Goal: Navigation & Orientation: Find specific page/section

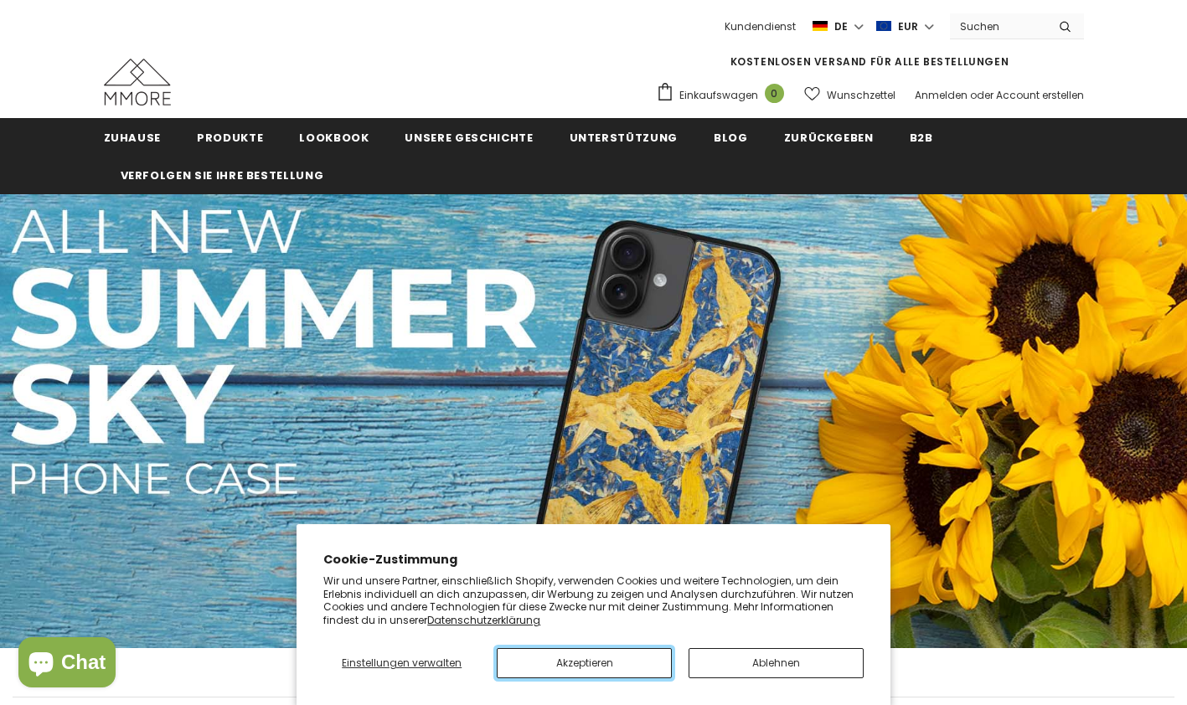
click at [611, 663] on button "Akzeptieren" at bounding box center [584, 663] width 175 height 30
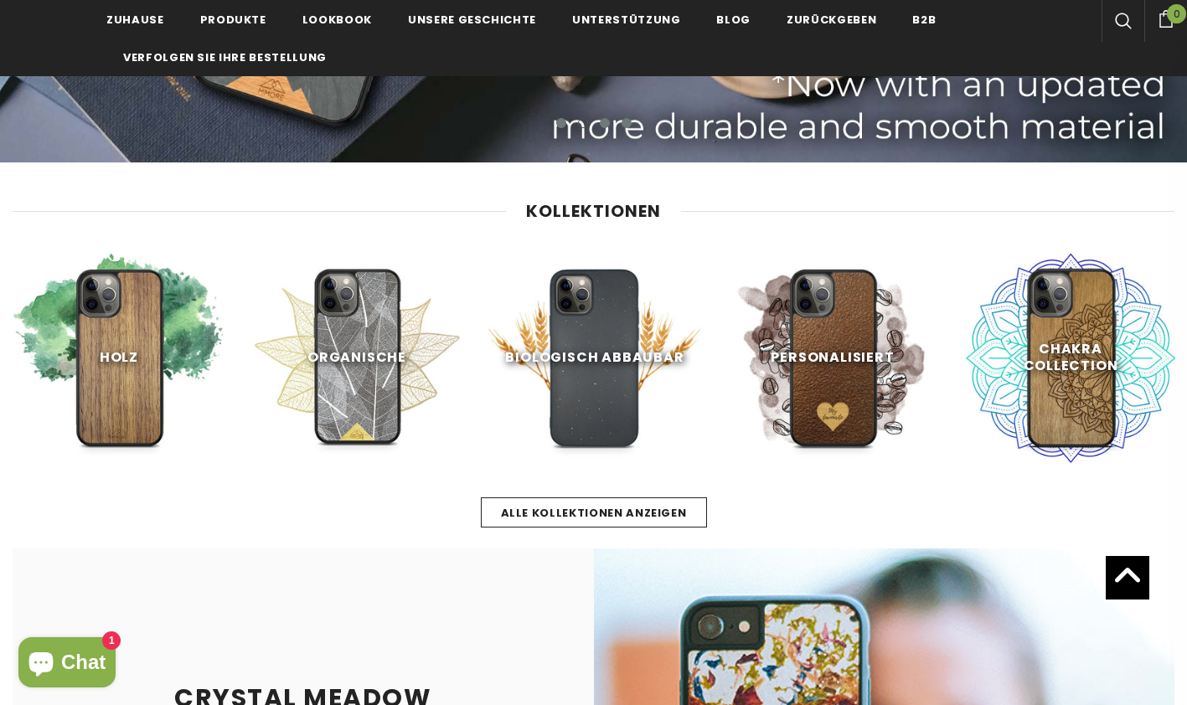
scroll to position [518, 0]
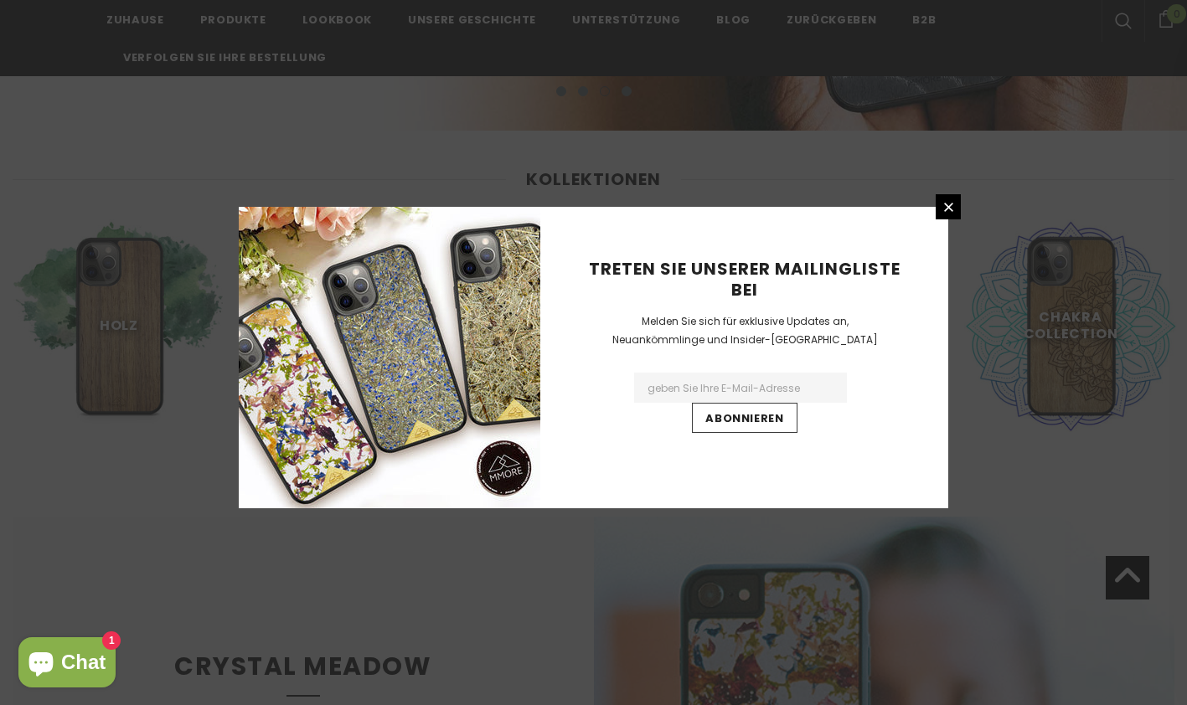
click at [949, 207] on icon at bounding box center [948, 207] width 9 height 9
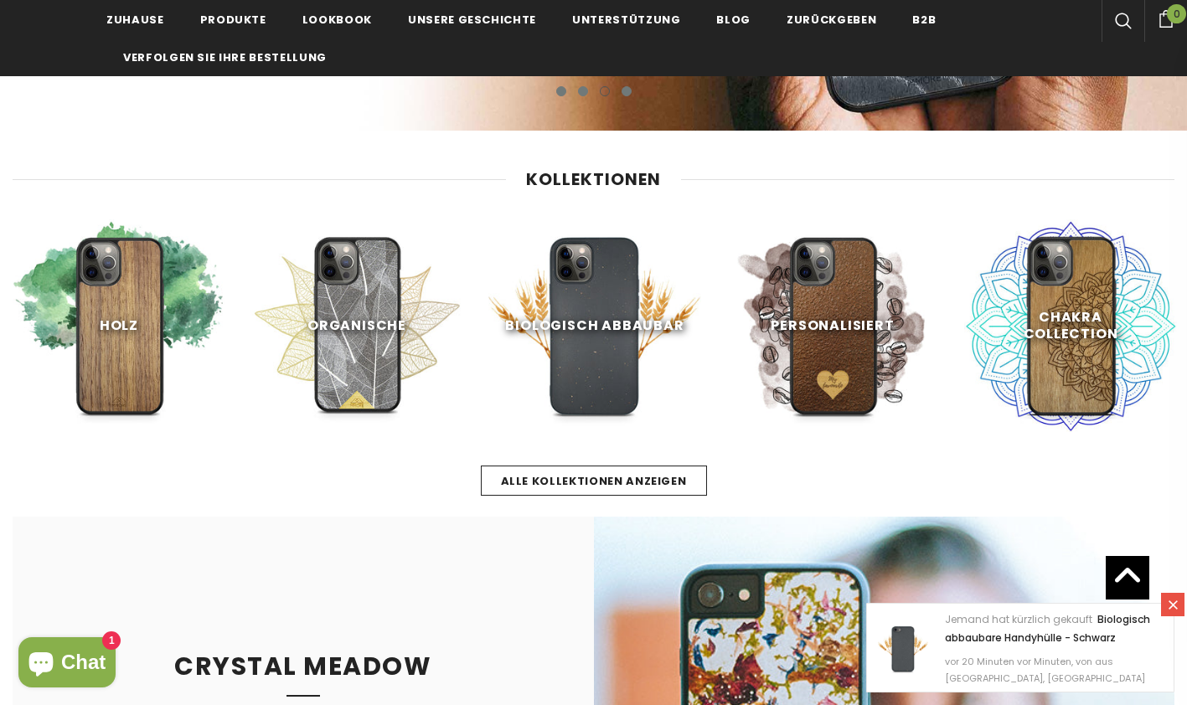
click at [1173, 605] on icon at bounding box center [1173, 605] width 9 height 9
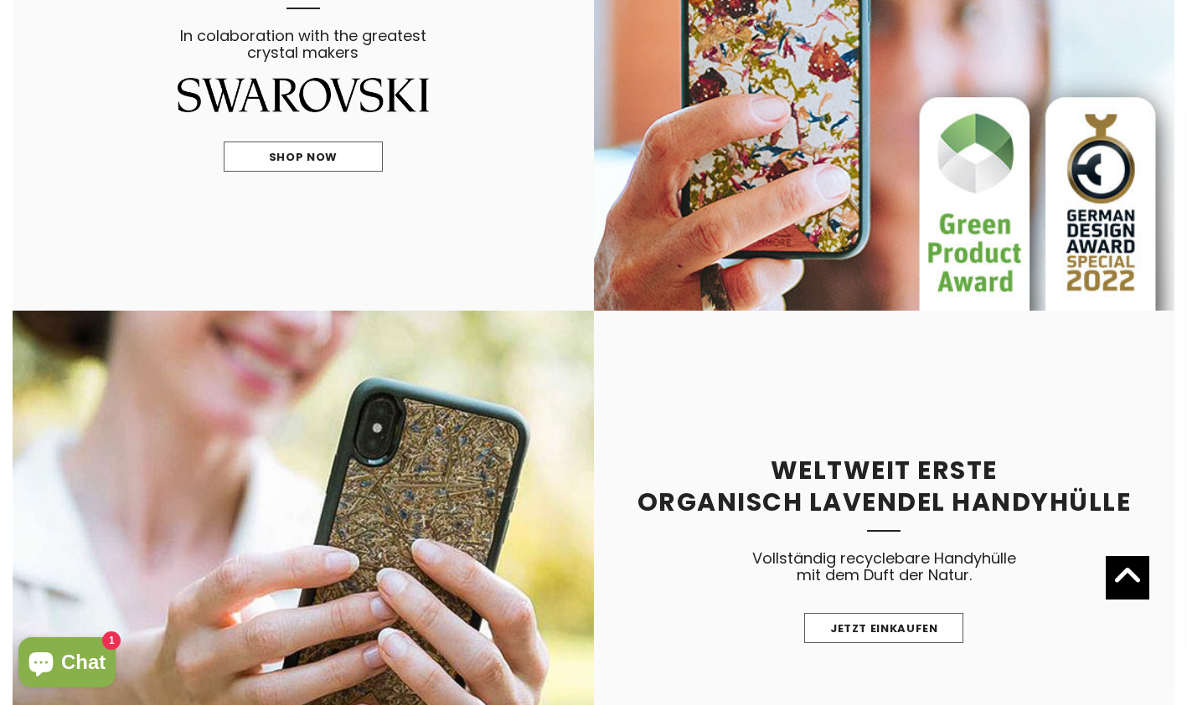
scroll to position [0, 0]
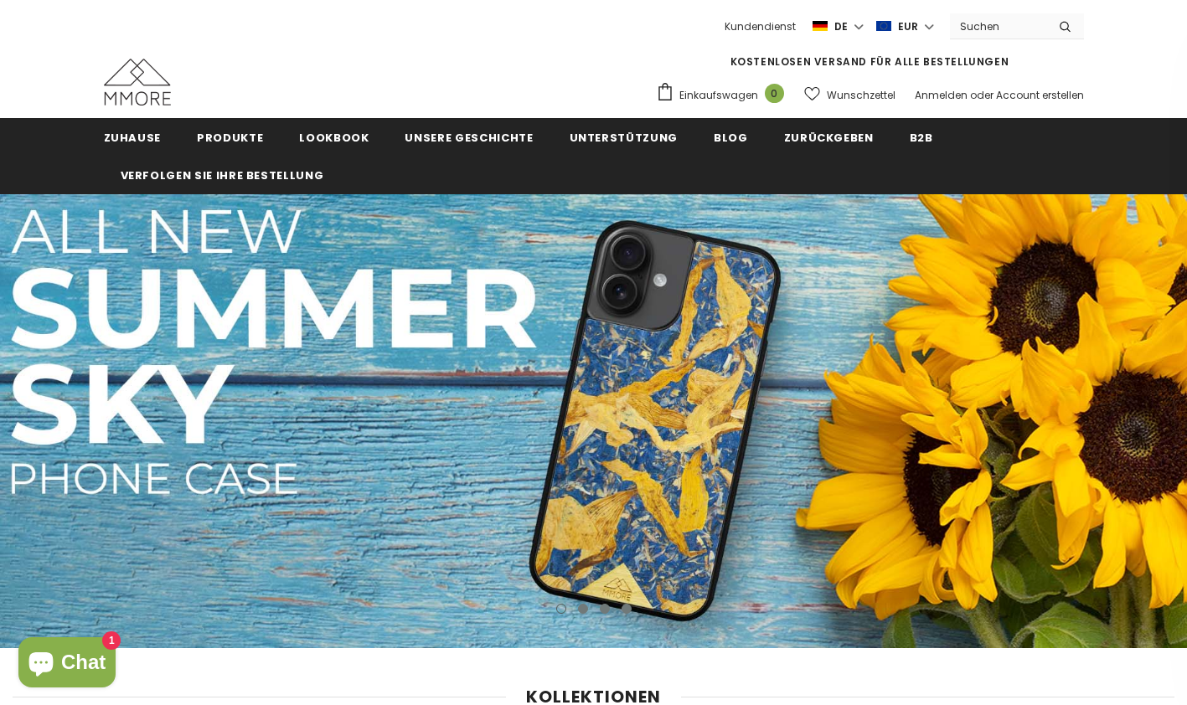
click at [230, 140] on span "Produkte" at bounding box center [230, 138] width 66 height 16
